Goal: Complete Application Form: Complete application form

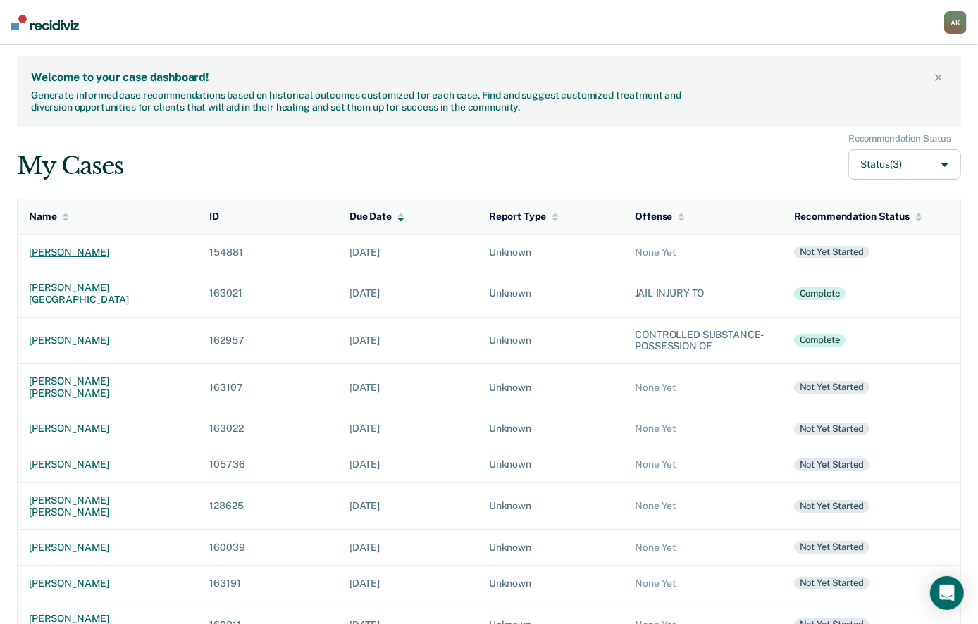
click at [80, 252] on div "[PERSON_NAME]" at bounding box center [108, 253] width 158 height 12
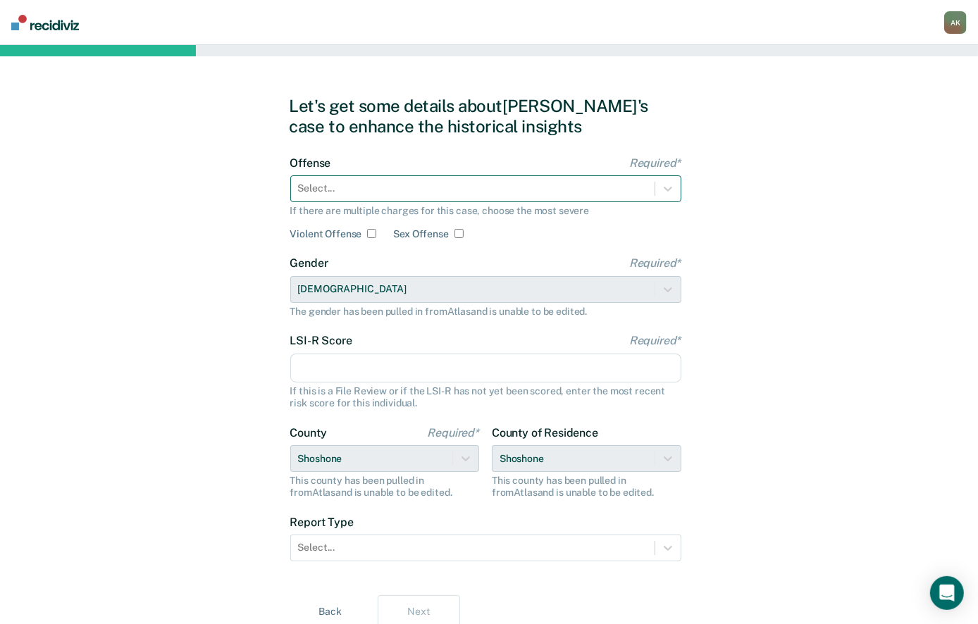
click at [416, 185] on div at bounding box center [472, 188] width 349 height 15
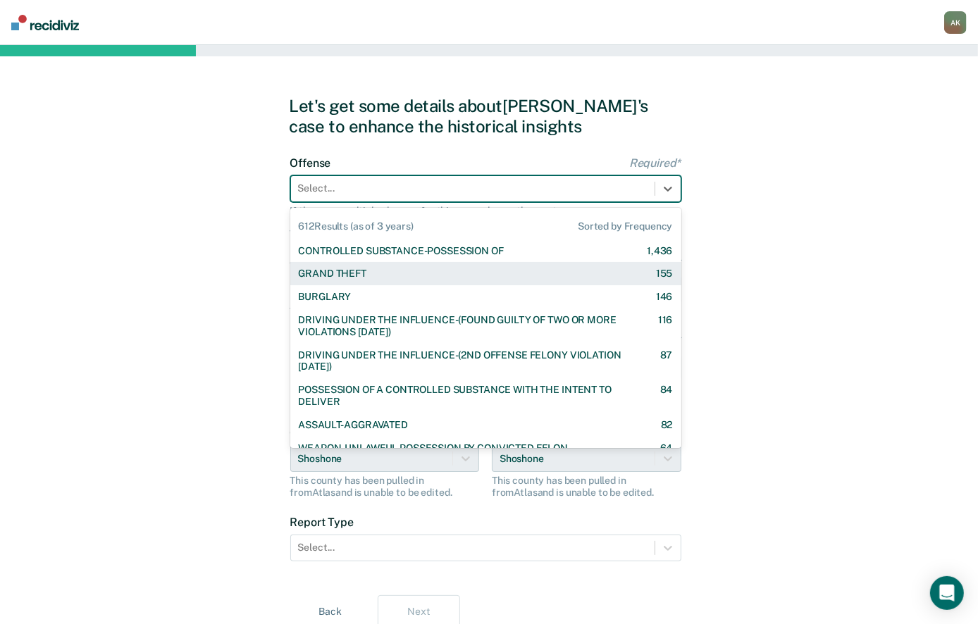
click at [413, 253] on div "CONTROLLED SUBSTANCE-POSSESSION OF" at bounding box center [401, 251] width 205 height 12
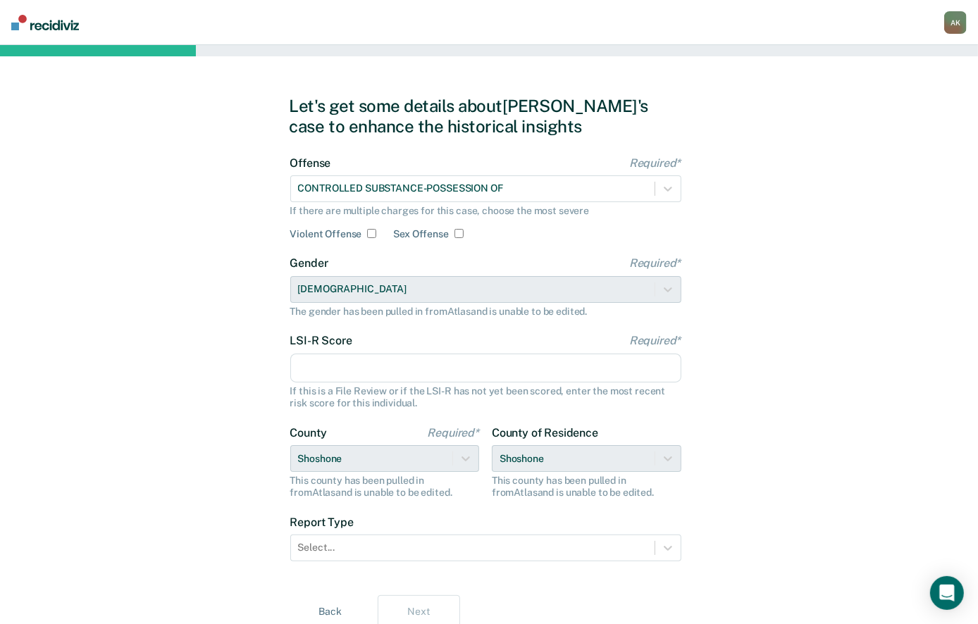
click at [344, 365] on input "LSI-R Score Required*" at bounding box center [485, 369] width 391 height 30
drag, startPoint x: 337, startPoint y: 362, endPoint x: 288, endPoint y: 362, distance: 48.6
click at [288, 363] on div "Let's get some details about [PERSON_NAME]'s case to enhance the historical ins…" at bounding box center [489, 362] width 978 height 635
type input "20"
click at [277, 385] on div "Let's get some details about [PERSON_NAME]'s case to enhance the historical ins…" at bounding box center [489, 362] width 978 height 635
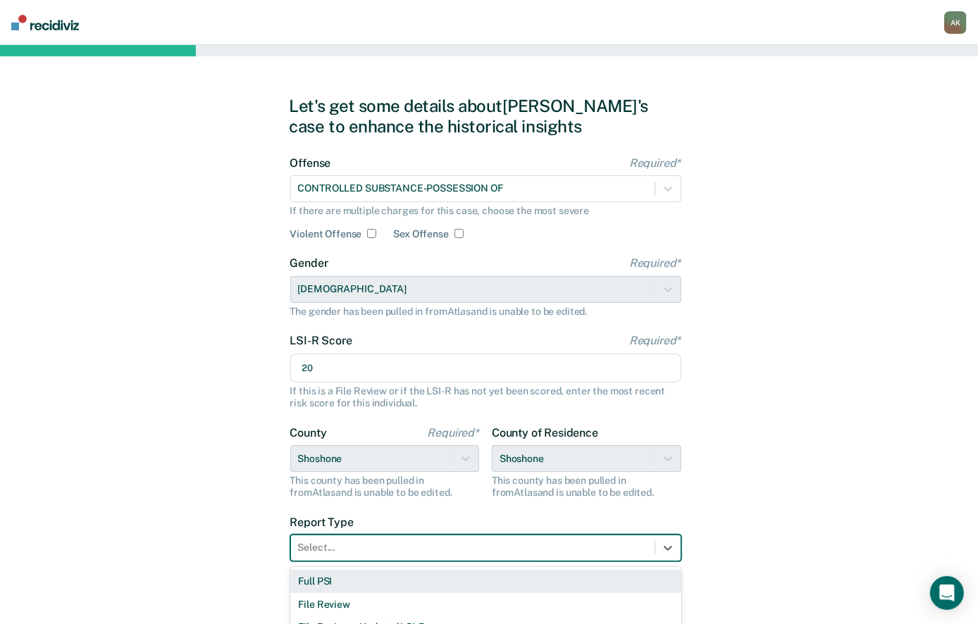
scroll to position [23, 0]
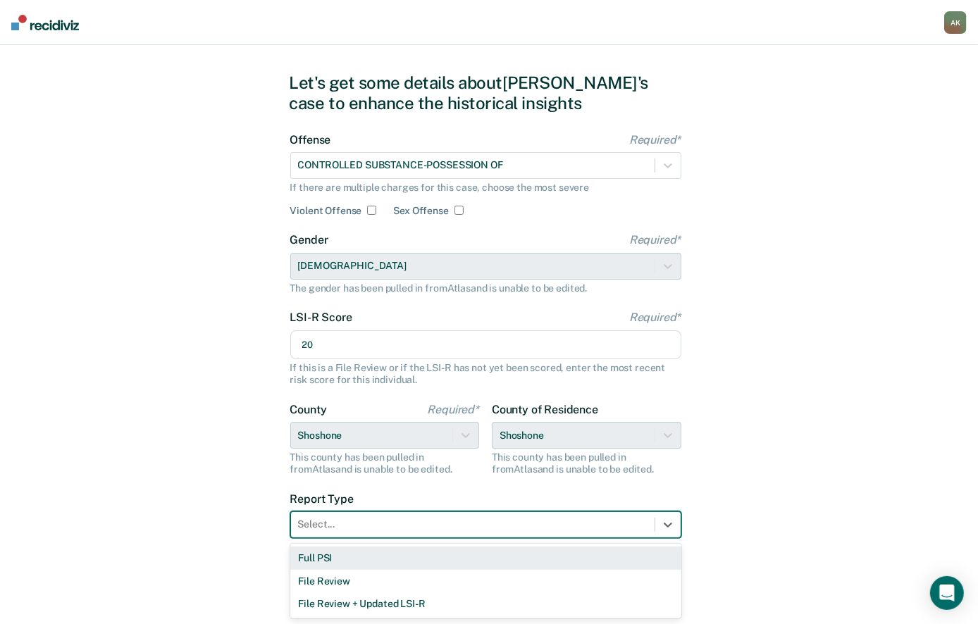
click at [368, 538] on div "3 results available. Use Up and Down to choose options, press Enter to select t…" at bounding box center [485, 525] width 391 height 27
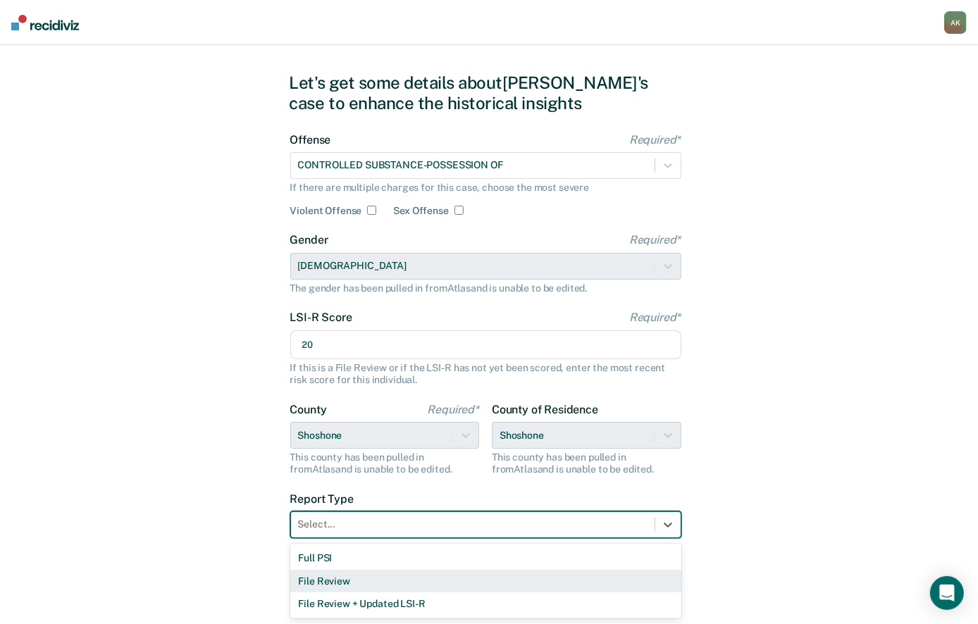
click at [341, 579] on div "File Review" at bounding box center [485, 581] width 391 height 23
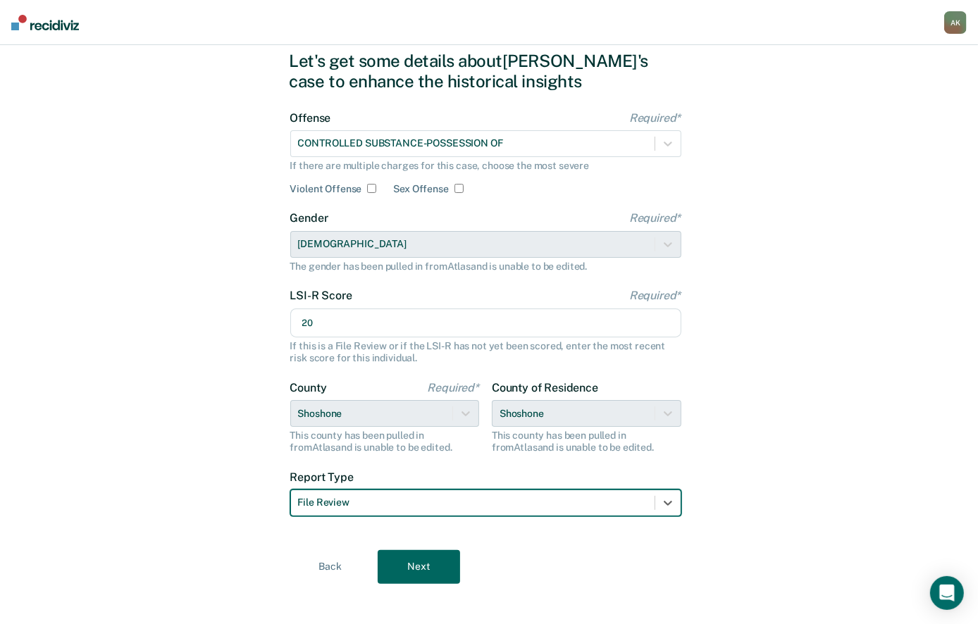
scroll to position [56, 0]
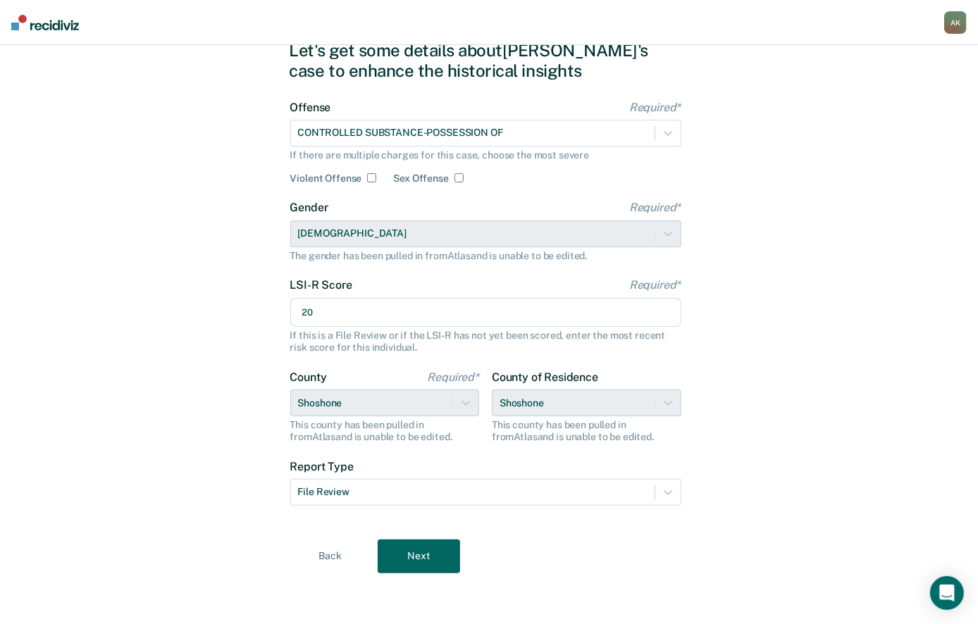
click at [417, 555] on button "Next" at bounding box center [419, 557] width 82 height 34
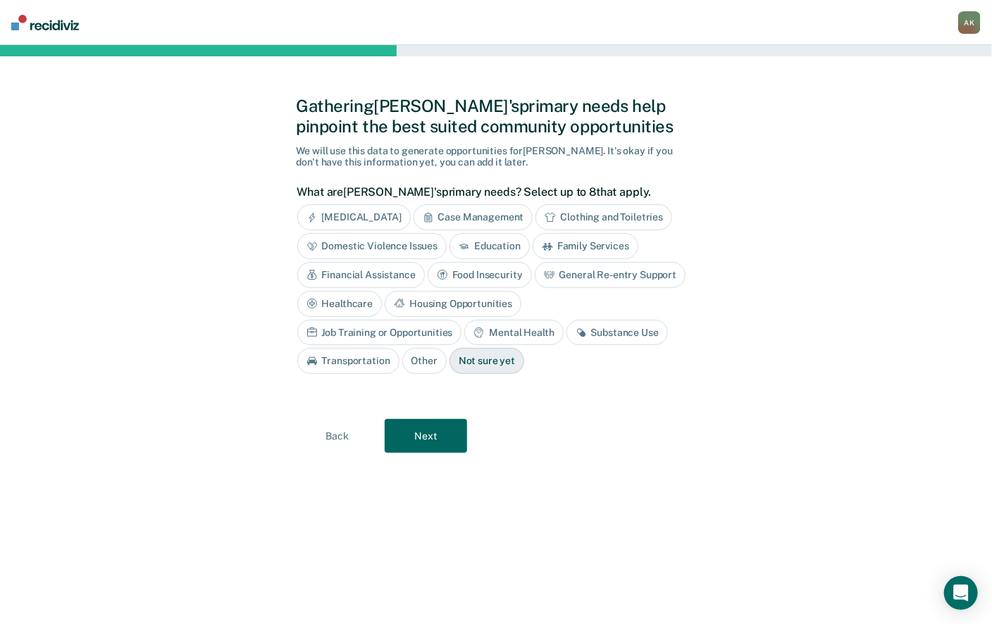
click at [566, 339] on div "Substance Use" at bounding box center [616, 333] width 101 height 26
click at [352, 299] on div "Healthcare" at bounding box center [339, 304] width 85 height 26
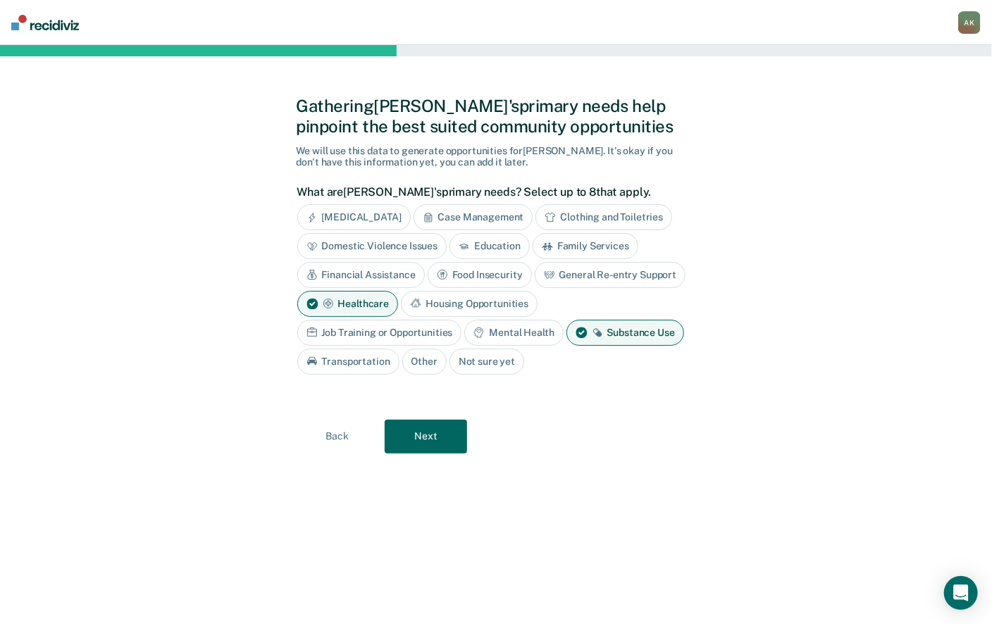
click at [457, 436] on button "Next" at bounding box center [426, 437] width 82 height 34
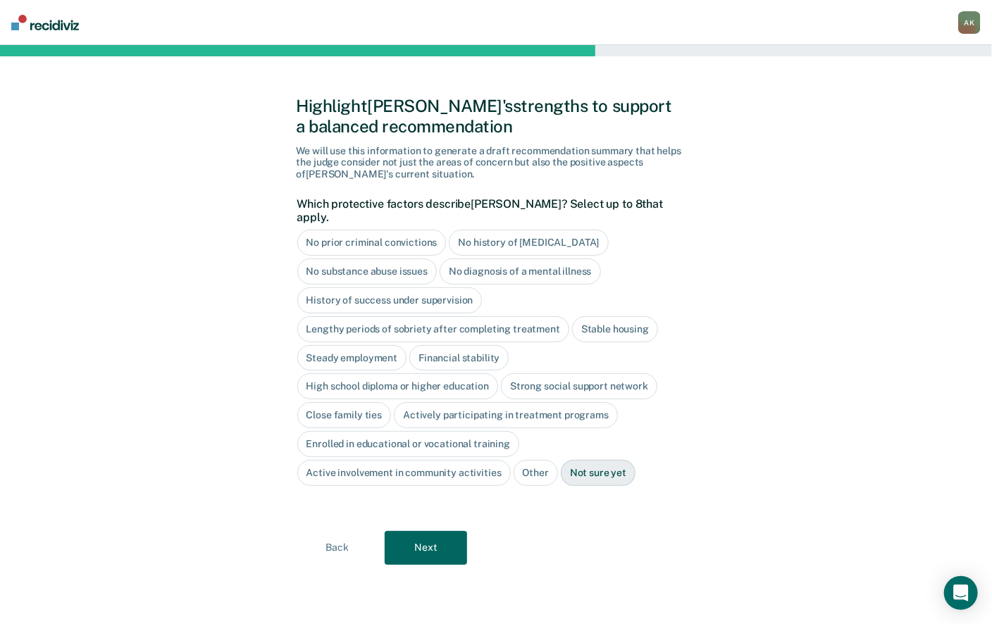
click at [347, 350] on div "Steady employment" at bounding box center [352, 358] width 110 height 26
click at [432, 531] on button "Next" at bounding box center [426, 548] width 82 height 34
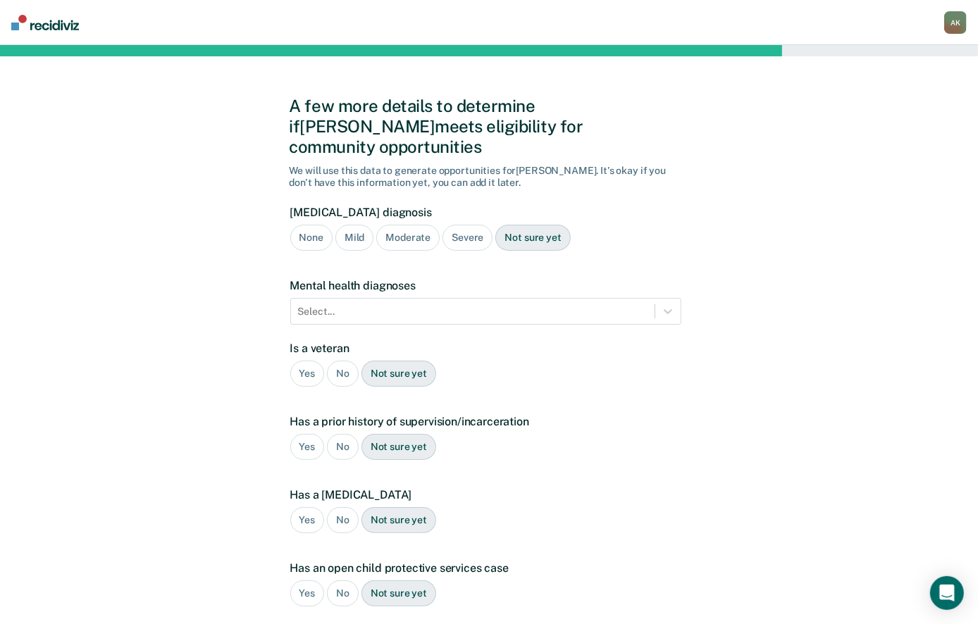
click at [344, 361] on div "No" at bounding box center [343, 374] width 32 height 26
click at [311, 434] on div "Yes" at bounding box center [307, 447] width 35 height 26
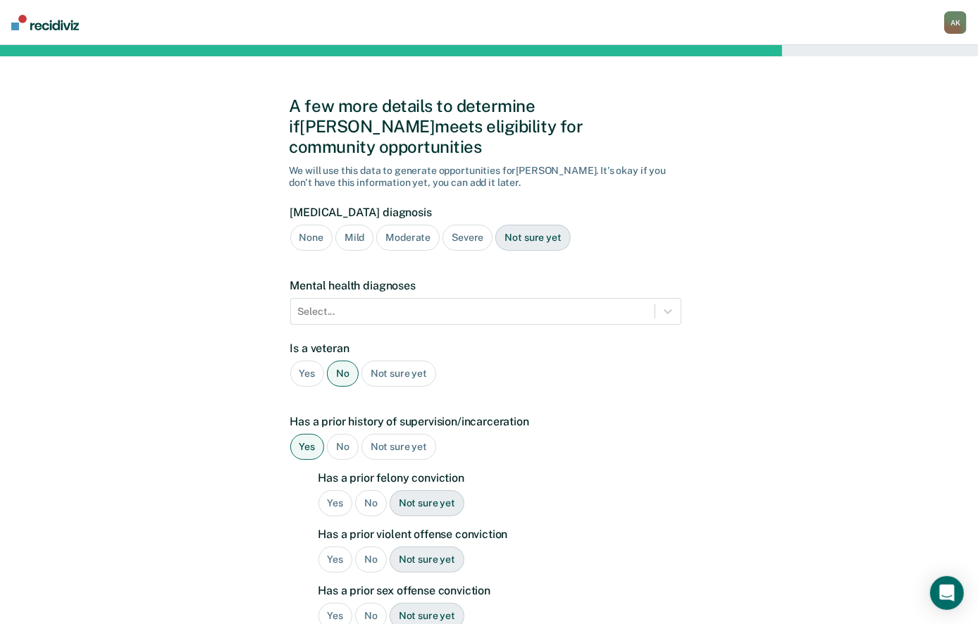
click at [336, 490] on div "Yes" at bounding box center [335, 503] width 35 height 26
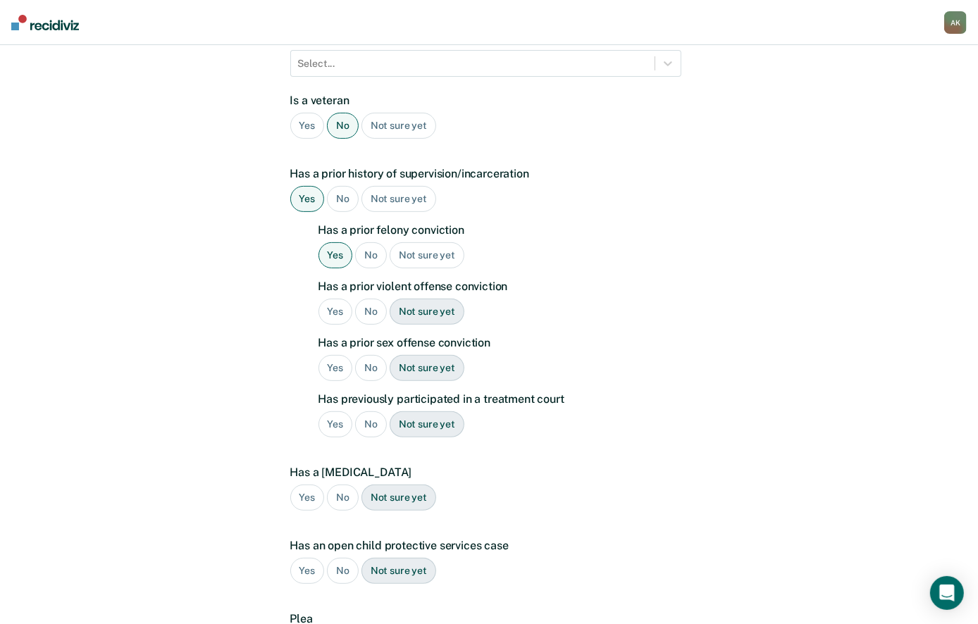
scroll to position [281, 0]
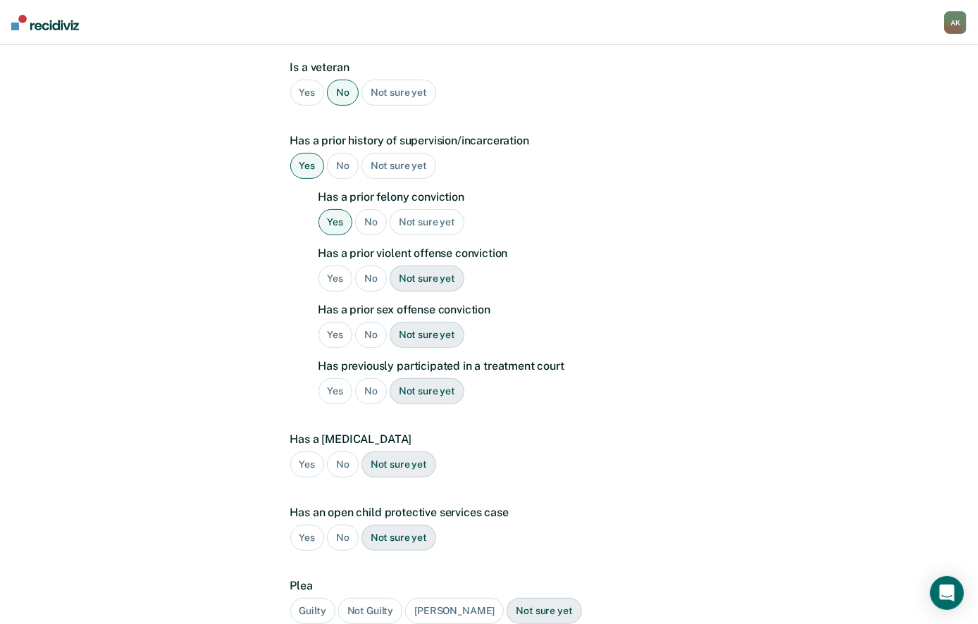
click at [347, 452] on div "No" at bounding box center [343, 465] width 32 height 26
click at [342, 525] on div "No" at bounding box center [343, 538] width 32 height 26
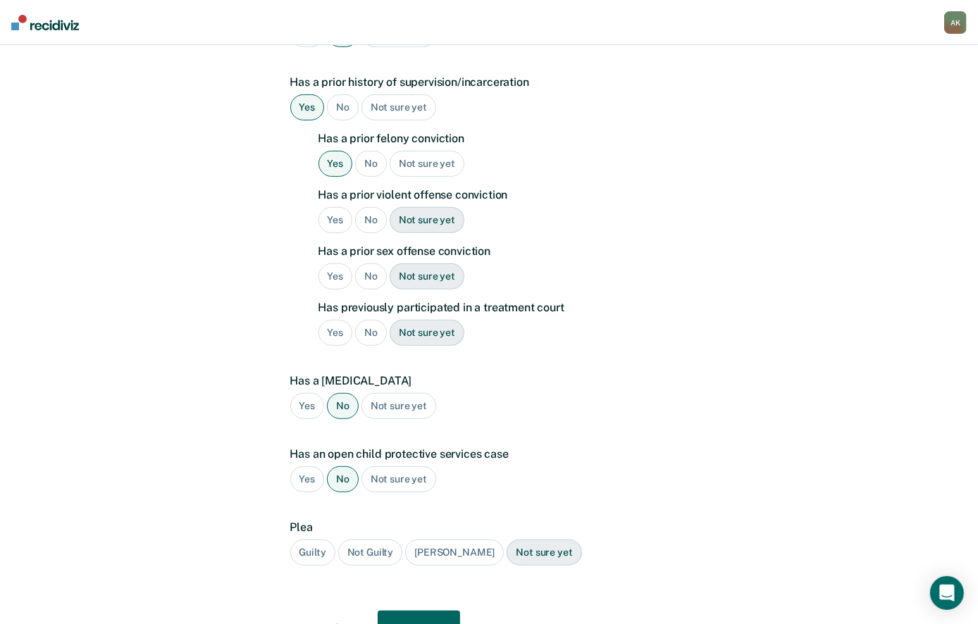
scroll to position [391, 0]
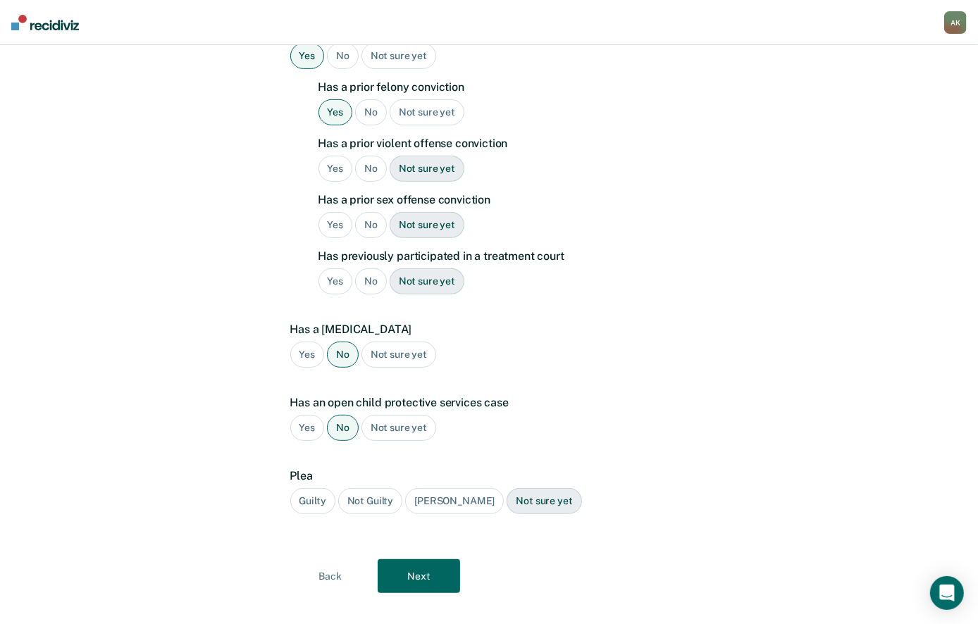
click at [317, 489] on div "Guilty" at bounding box center [312, 501] width 45 height 26
click at [433, 559] on button "Next" at bounding box center [419, 576] width 82 height 34
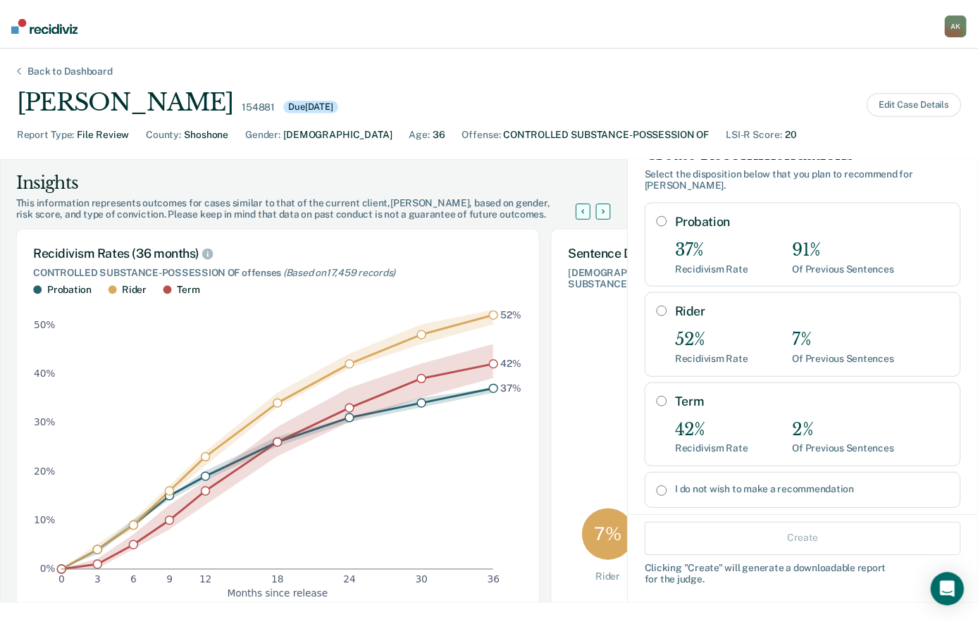
scroll to position [50, 0]
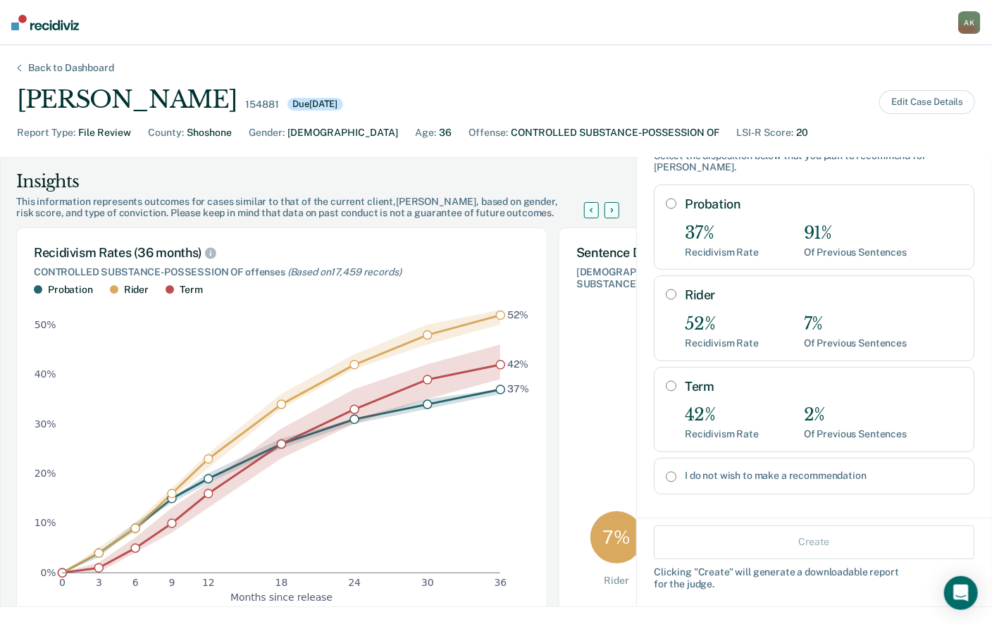
click at [666, 471] on input "I do not wish to make a recommendation" at bounding box center [671, 476] width 11 height 11
radio input "true"
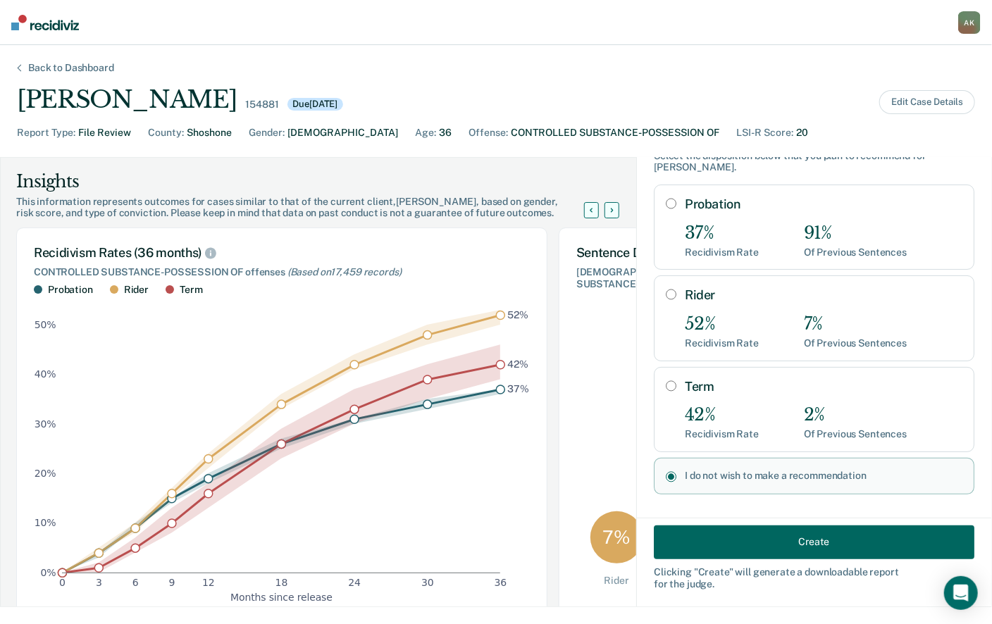
click at [734, 534] on button "Create" at bounding box center [814, 542] width 321 height 34
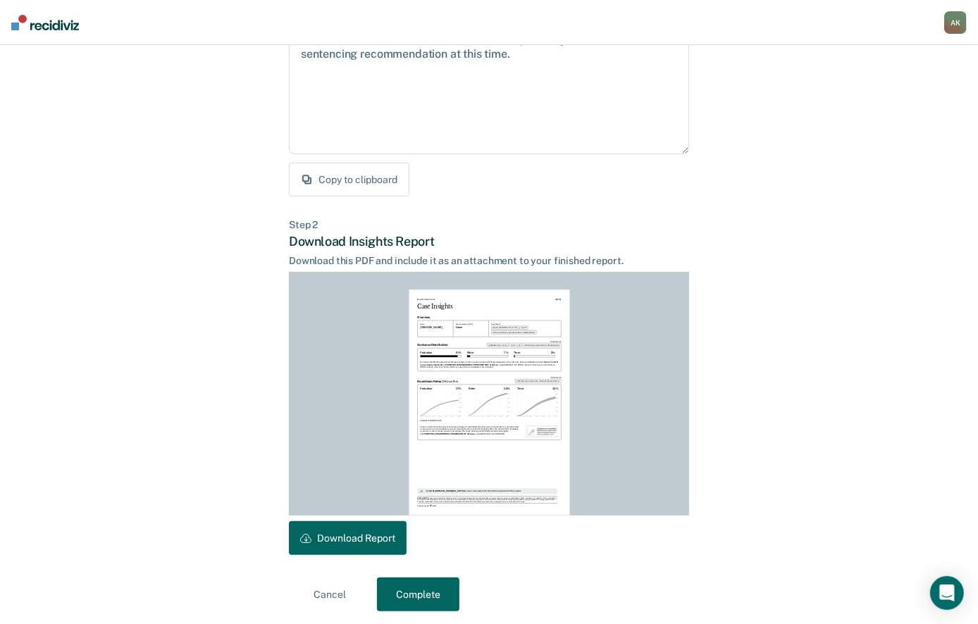
scroll to position [178, 0]
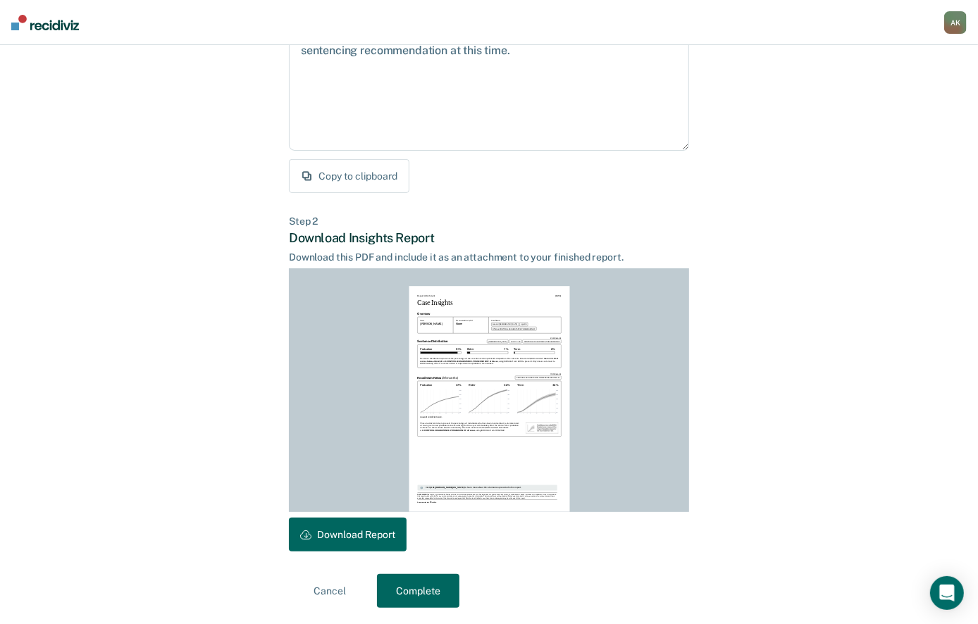
click at [380, 524] on button "Download Report" at bounding box center [348, 535] width 118 height 34
click at [420, 597] on button "Complete" at bounding box center [418, 591] width 82 height 34
